Goal: Transaction & Acquisition: Purchase product/service

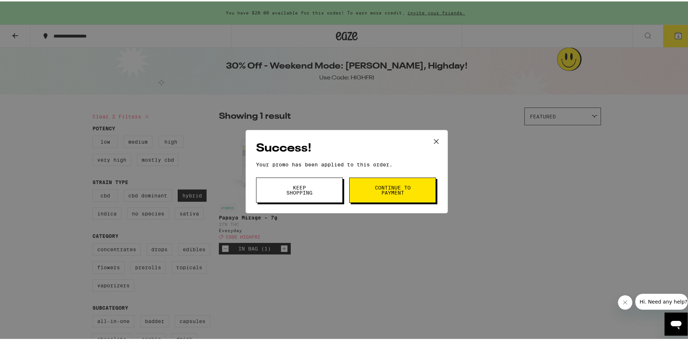
click at [288, 189] on span "Keep Shopping" at bounding box center [299, 189] width 37 height 10
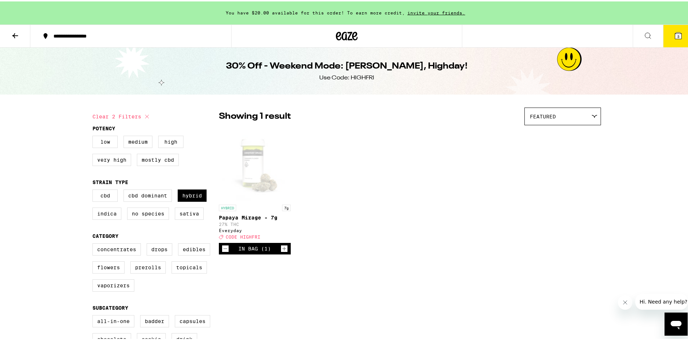
click at [115, 114] on button "Clear 2 filters" at bounding box center [121, 115] width 59 height 18
checkbox input "false"
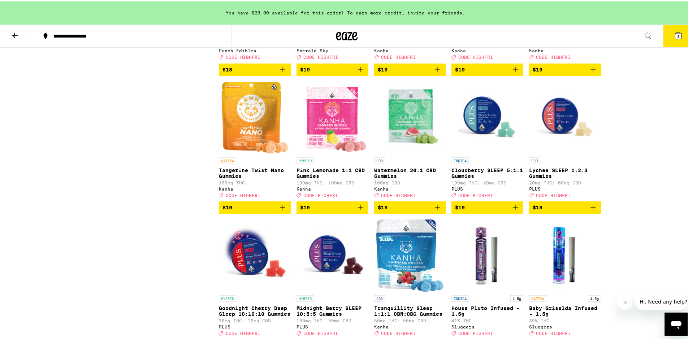
scroll to position [2501, 0]
